Goal: Navigation & Orientation: Find specific page/section

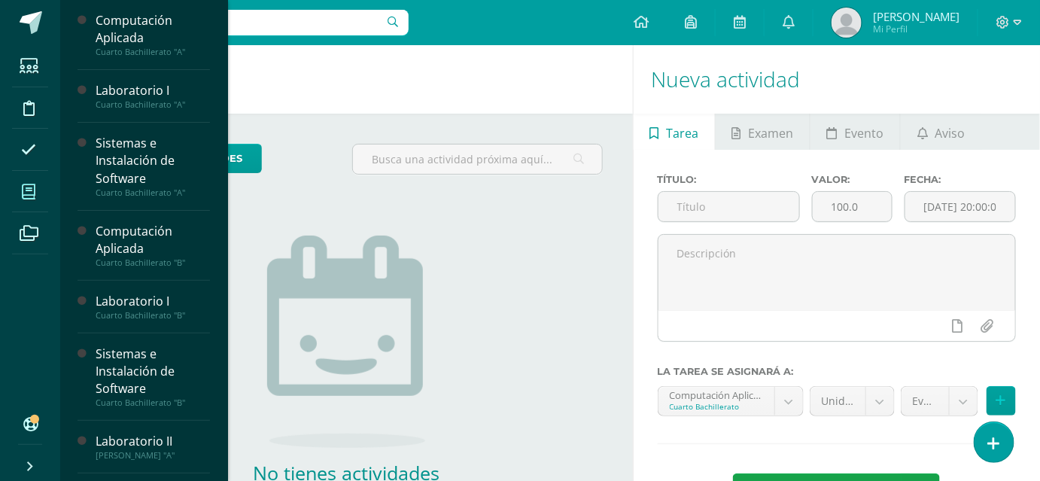
click at [32, 198] on icon at bounding box center [29, 191] width 14 height 15
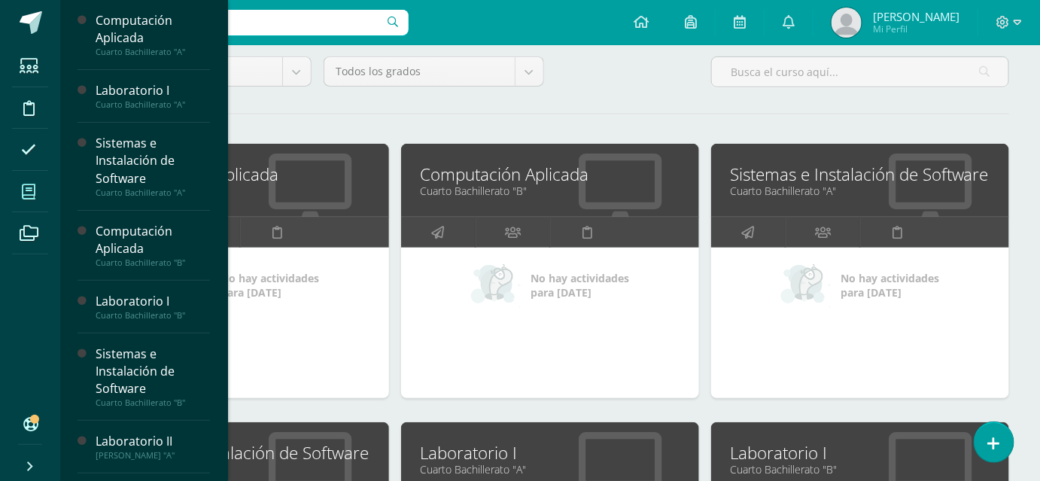
scroll to position [68, 0]
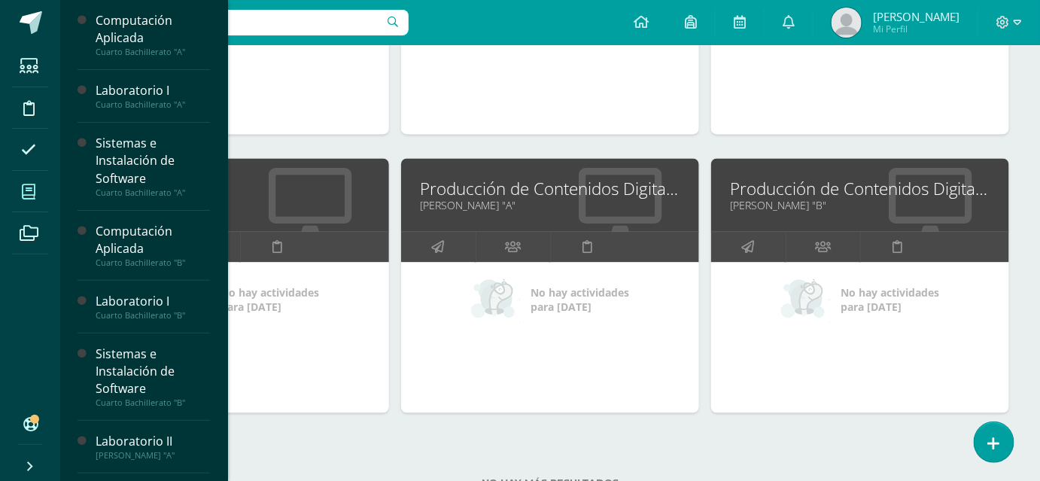
scroll to position [1014, 0]
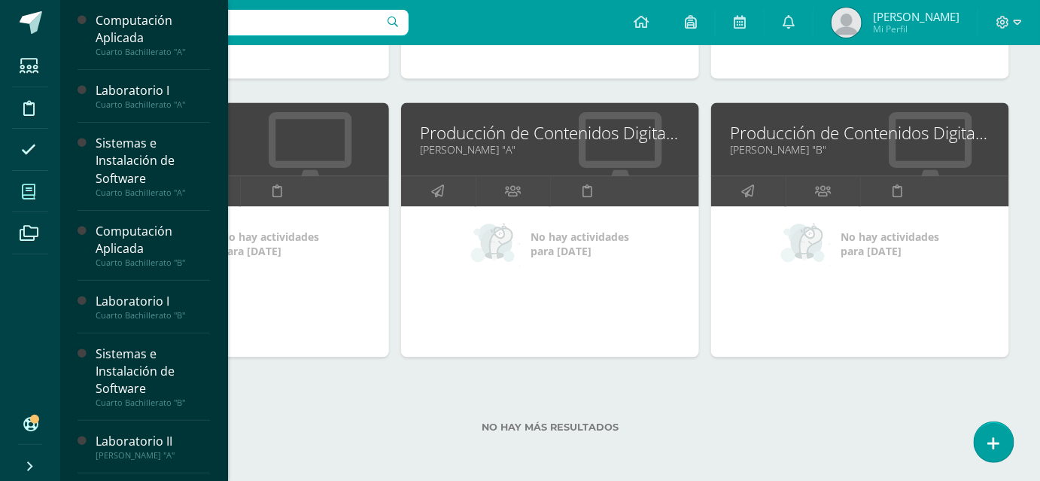
click at [745, 130] on link "Producción de Contenidos Digitales" at bounding box center [860, 132] width 260 height 23
